Goal: Book appointment/travel/reservation

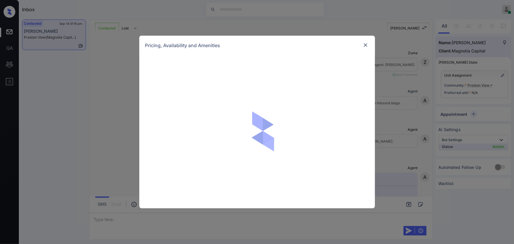
scroll to position [322, 0]
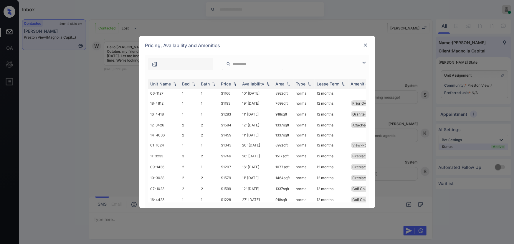
click at [362, 60] on img at bounding box center [363, 62] width 7 height 7
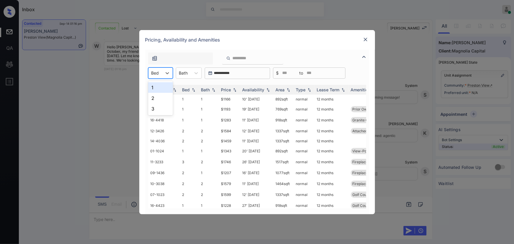
click at [159, 74] on div "Bed" at bounding box center [155, 73] width 14 height 9
click at [152, 106] on div "3" at bounding box center [160, 108] width 25 height 11
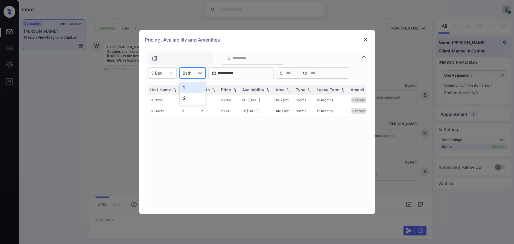
click at [187, 74] on div at bounding box center [187, 73] width 9 height 6
click at [189, 99] on div "2" at bounding box center [193, 98] width 26 height 11
click at [237, 86] on th "Price" at bounding box center [229, 90] width 21 height 10
click at [236, 88] on img at bounding box center [235, 89] width 6 height 4
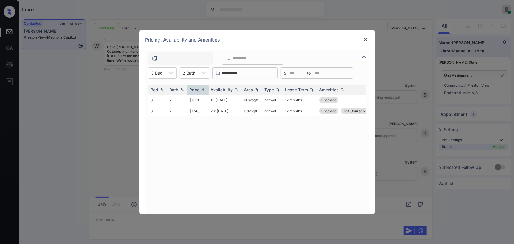
scroll to position [0, 31]
click at [198, 111] on td "$1746" at bounding box center [198, 110] width 21 height 11
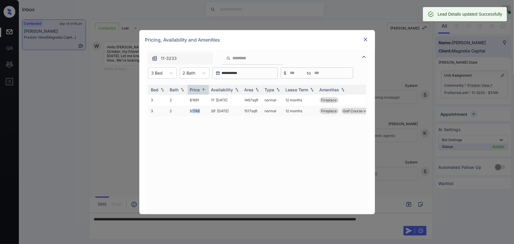
copy tr "1517 sqft"
drag, startPoint x: 257, startPoint y: 110, endPoint x: 239, endPoint y: 110, distance: 18.8
click at [239, 110] on tr "11-3233 3 2 $1746 26' Sep 25 1517 sqft normal 12 months Fireplace Golf Course v…" at bounding box center [271, 110] width 308 height 11
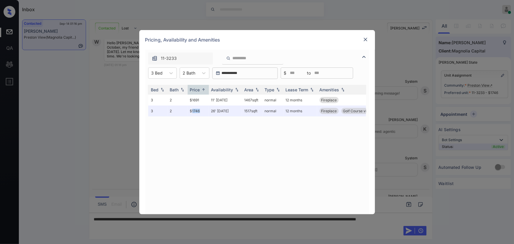
click at [367, 40] on img at bounding box center [366, 40] width 6 height 6
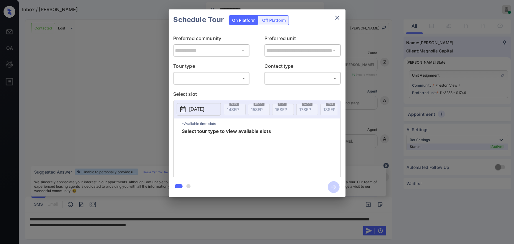
scroll to position [251, 0]
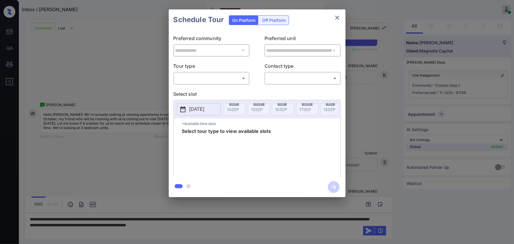
click at [218, 71] on p "Tour type" at bounding box center [211, 66] width 76 height 9
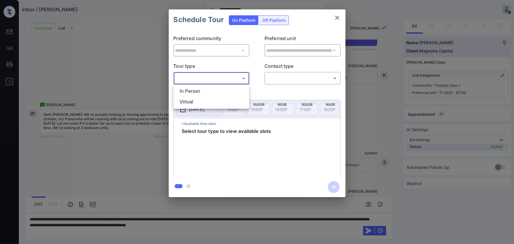
click at [214, 80] on body "**********" at bounding box center [257, 122] width 514 height 244
click at [201, 95] on li "In Person" at bounding box center [211, 91] width 73 height 11
type input "********"
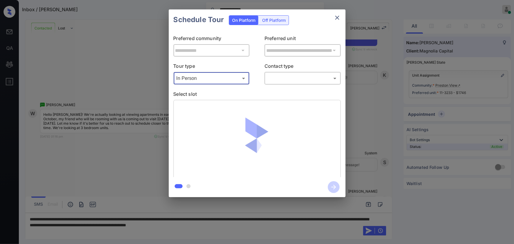
click at [273, 80] on body "**********" at bounding box center [257, 122] width 514 height 244
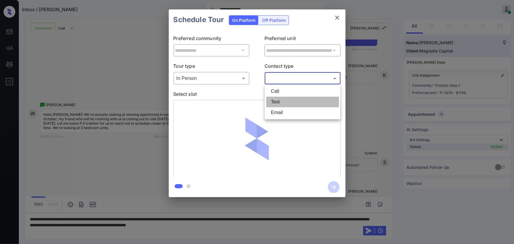
click at [273, 104] on li "Text" at bounding box center [302, 102] width 73 height 11
type input "****"
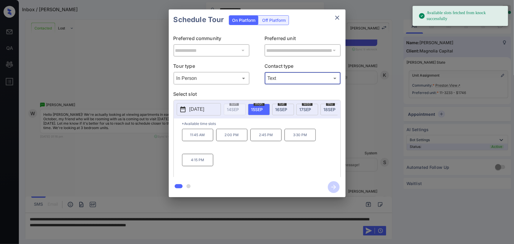
click at [204, 106] on p "[DATE]" at bounding box center [196, 109] width 15 height 7
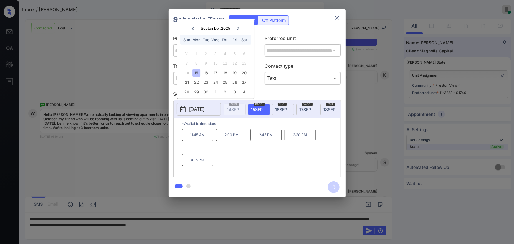
click at [239, 28] on icon at bounding box center [238, 29] width 4 height 4
click at [188, 64] on div "5" at bounding box center [187, 63] width 8 height 8
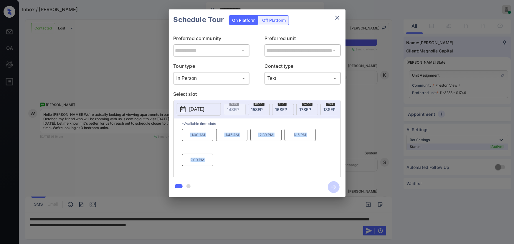
copy div "11:00 AM 11:45 AM 12:30 PM 1:15 PM 2:00 PM"
drag, startPoint x: 209, startPoint y: 163, endPoint x: 199, endPoint y: 173, distance: 13.7
click at [187, 138] on div "11:00 AM 11:45 AM 12:30 PM 1:15 PM 2:00 PM" at bounding box center [261, 152] width 158 height 47
click at [268, 226] on div at bounding box center [257, 122] width 514 height 244
